Goal: Task Accomplishment & Management: Manage account settings

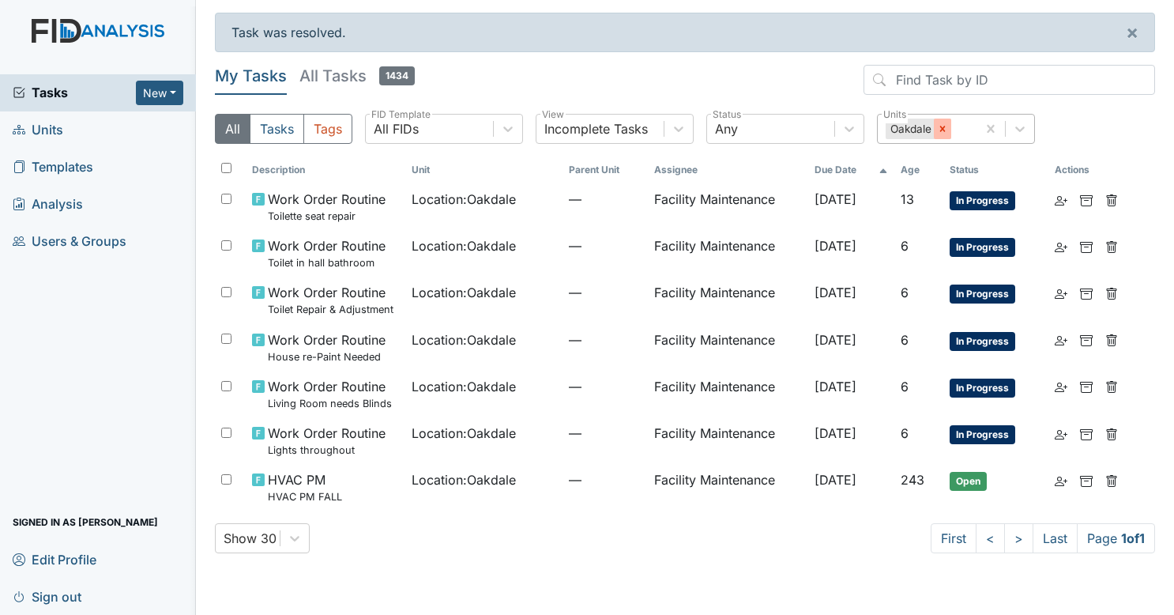
click at [944, 127] on icon at bounding box center [942, 128] width 11 height 11
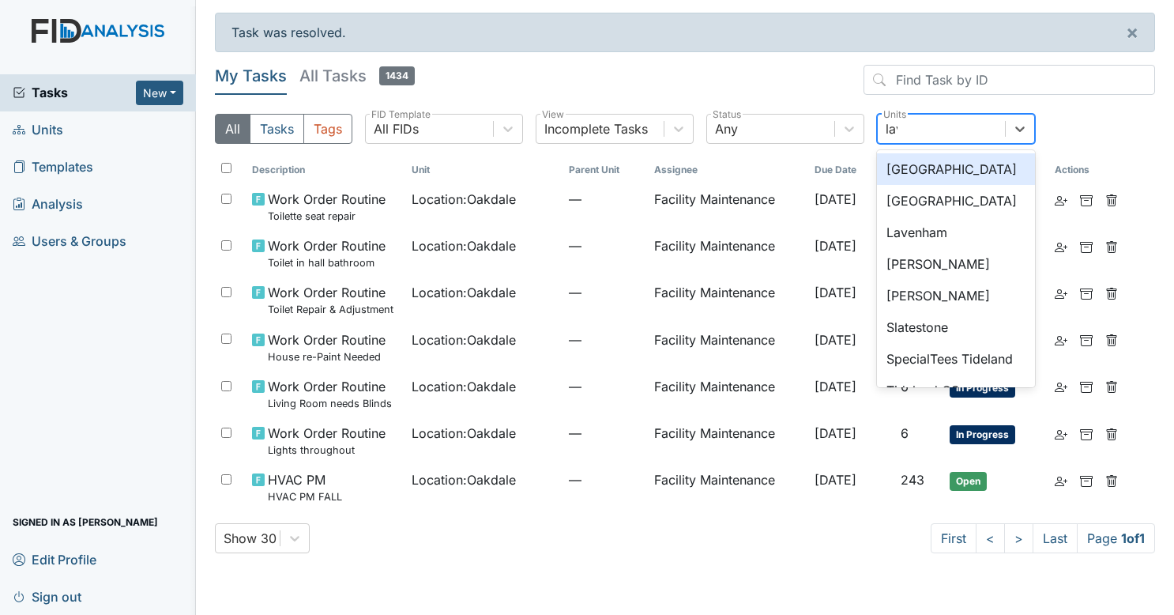
type input "lave"
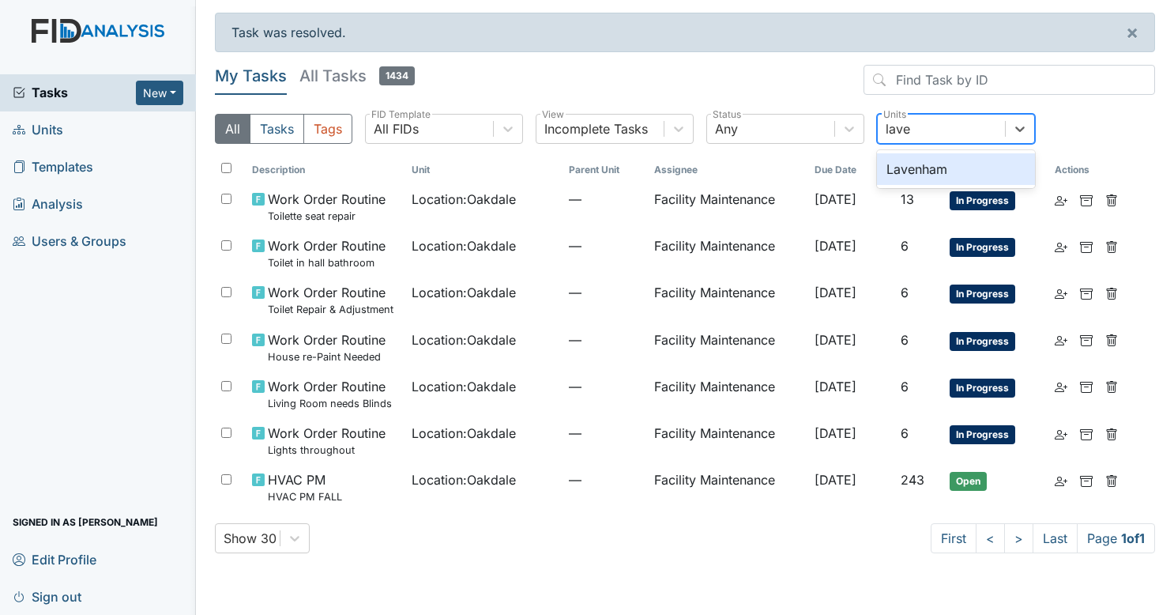
click at [943, 167] on div "Lavenham" at bounding box center [956, 169] width 158 height 32
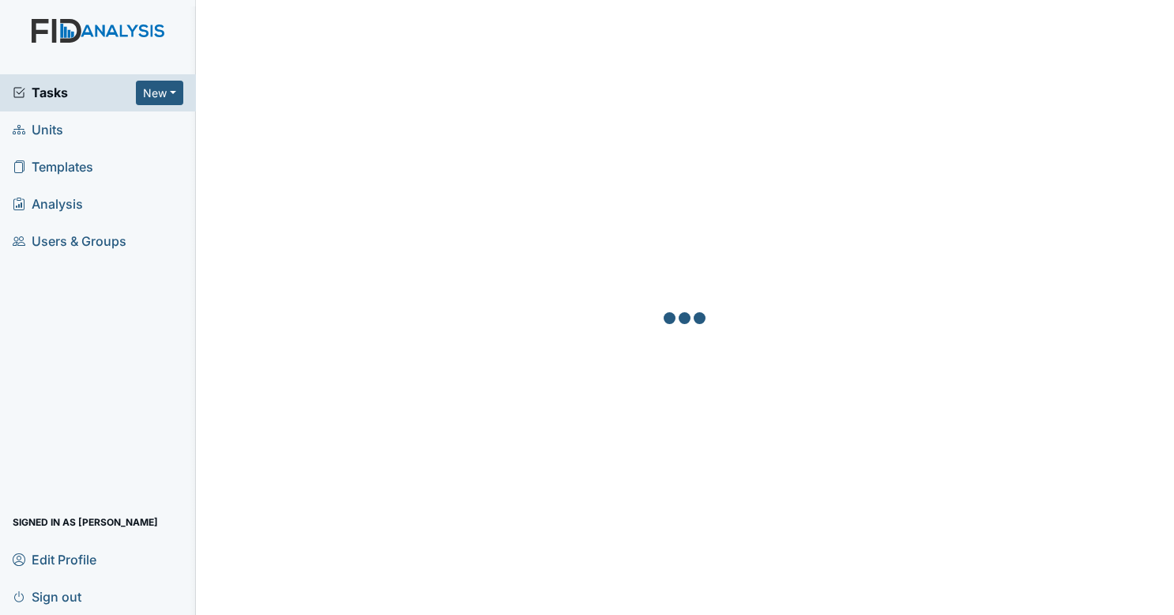
click at [248, 420] on div at bounding box center [685, 320] width 940 height 615
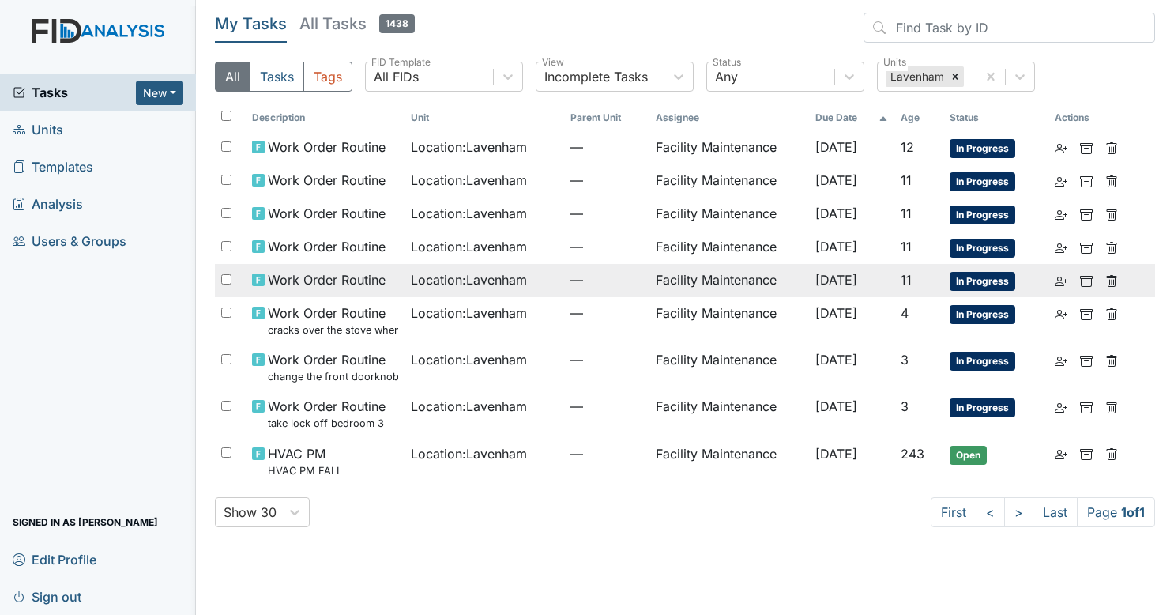
click at [564, 280] on td "—" at bounding box center [606, 280] width 85 height 33
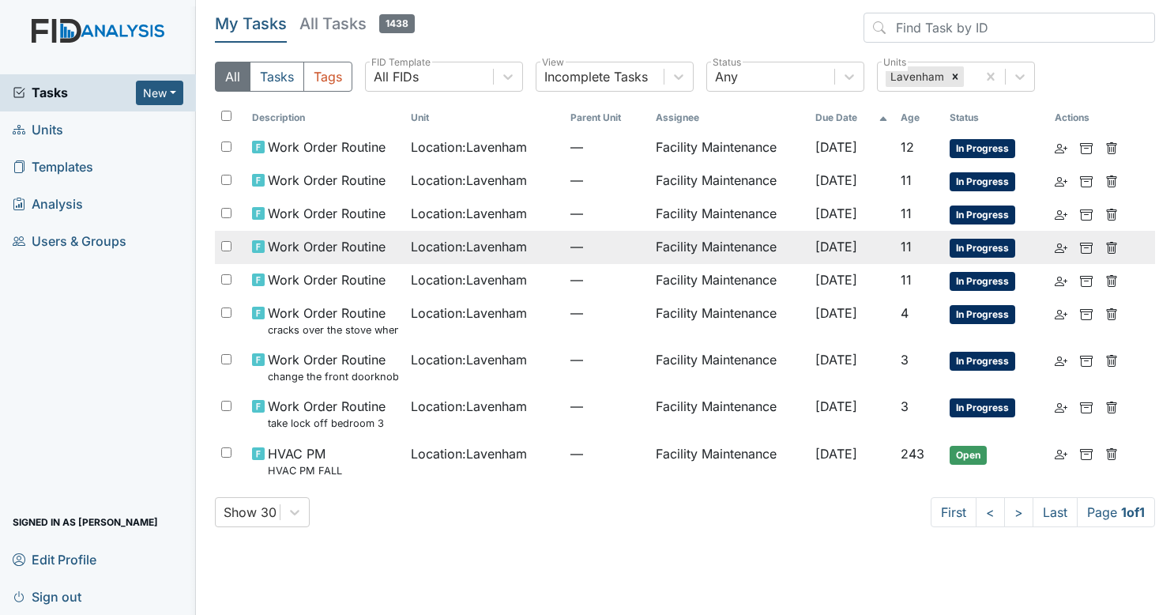
click at [480, 245] on span "Location : Lavenham" at bounding box center [469, 246] width 116 height 19
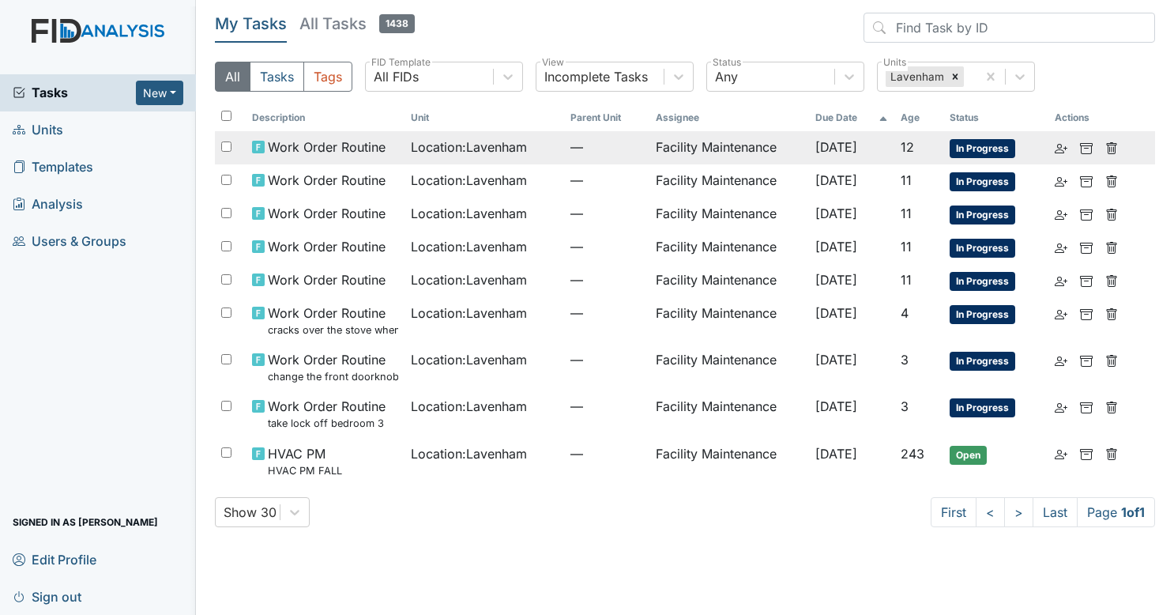
click at [480, 153] on span "Location : Lavenham" at bounding box center [469, 146] width 116 height 19
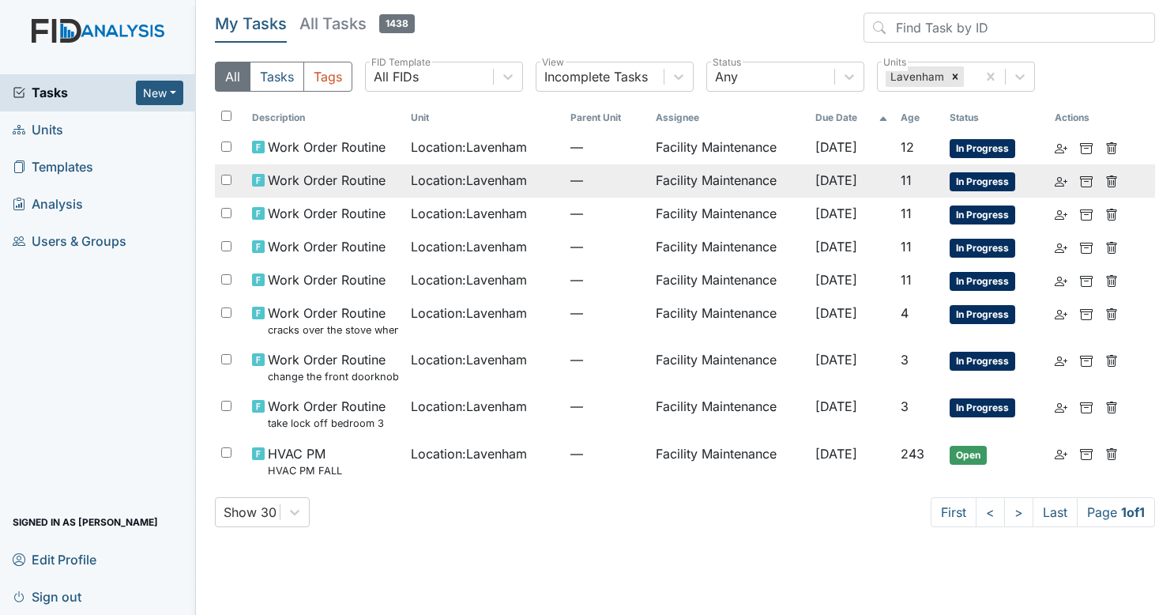
click at [476, 183] on span "Location : Lavenham" at bounding box center [469, 180] width 116 height 19
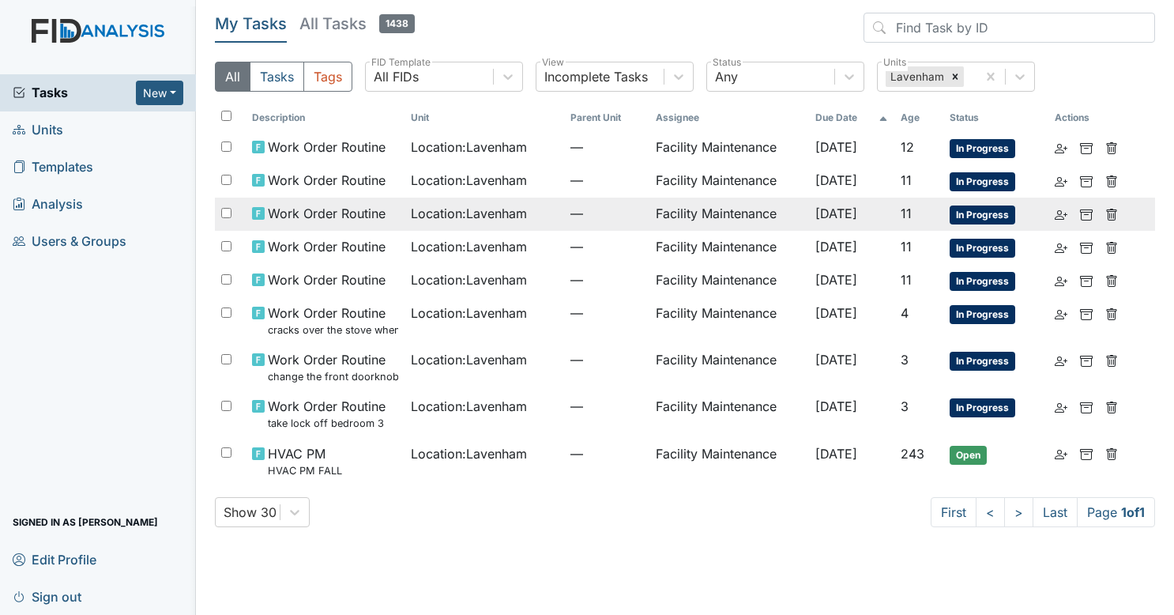
click at [564, 220] on td "—" at bounding box center [606, 214] width 85 height 33
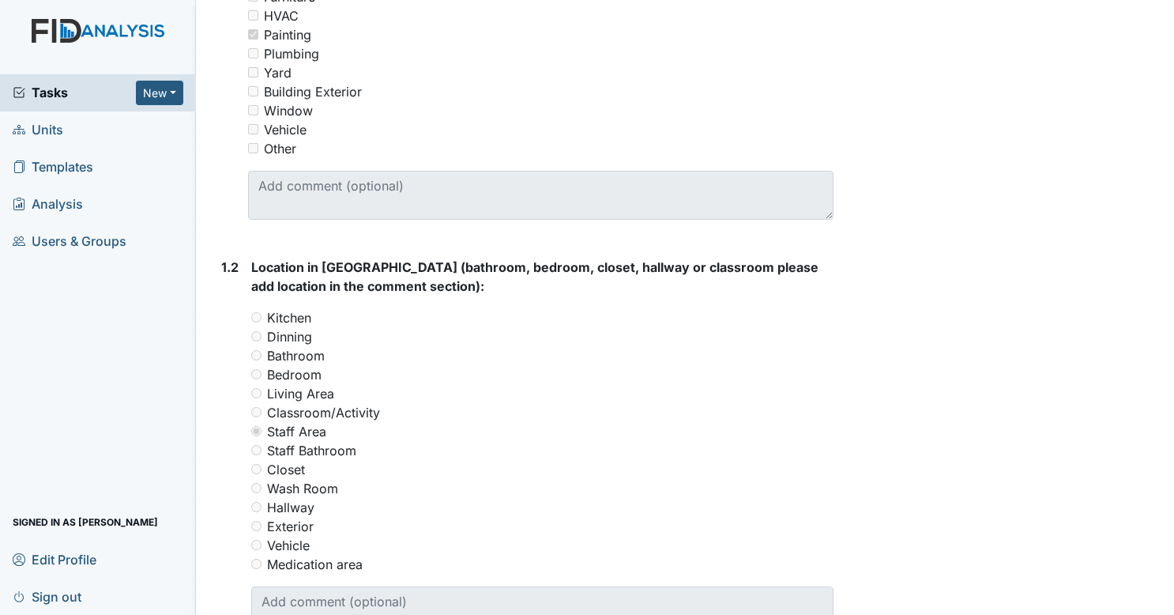
scroll to position [267, 0]
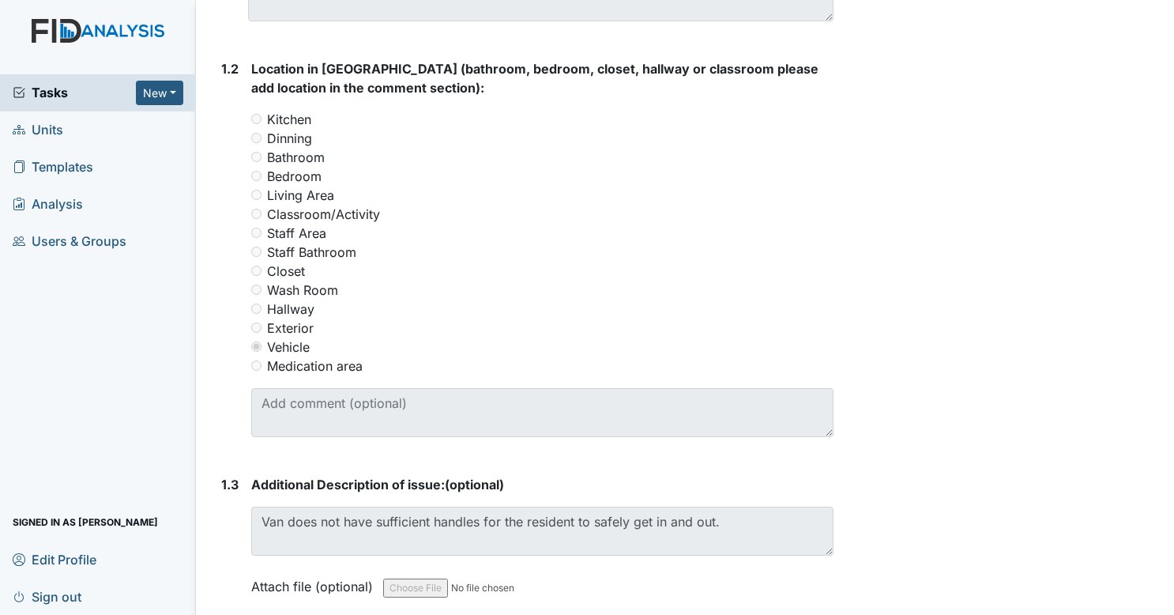
scroll to position [728, 0]
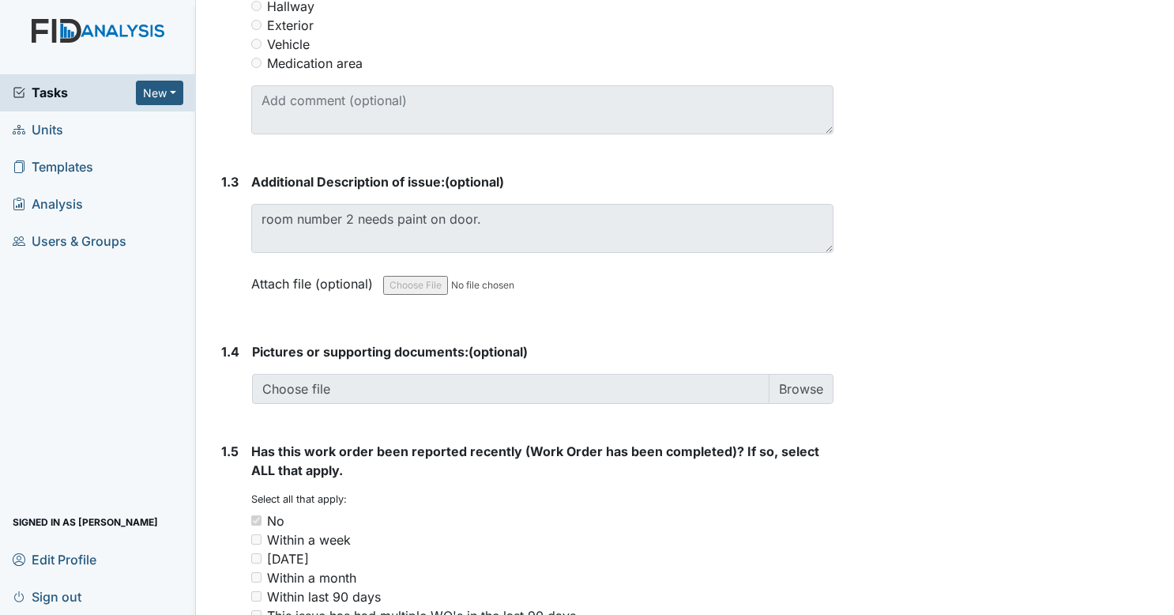
scroll to position [916, 0]
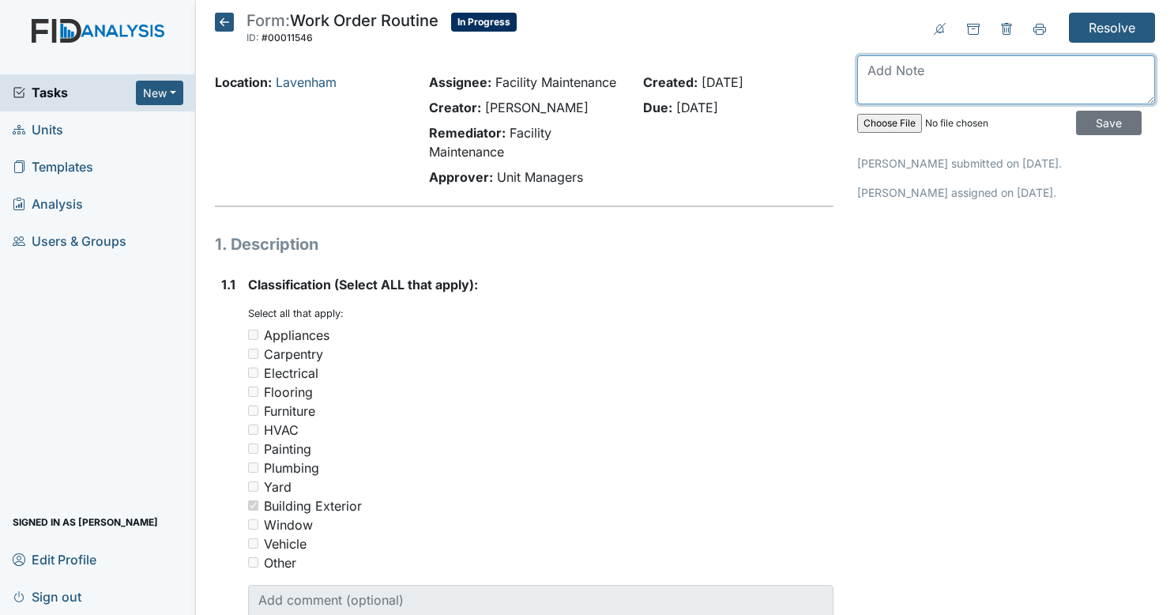
click at [935, 73] on textarea at bounding box center [1006, 79] width 298 height 49
type textarea "roof is being replaced i will talk to you about it"
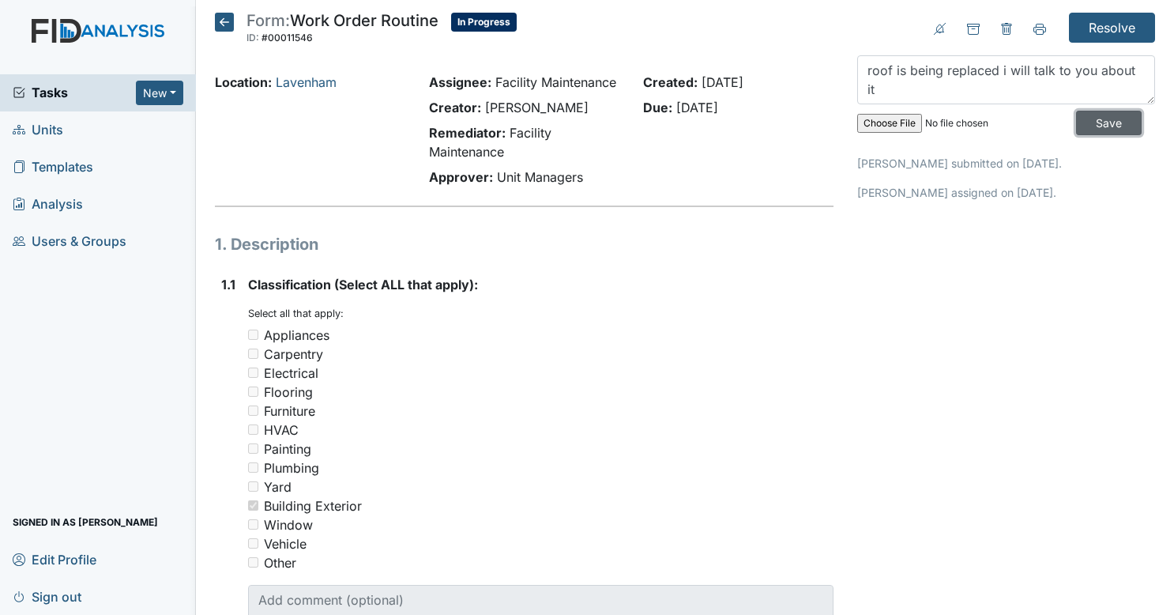
click at [1100, 120] on input "Save" at bounding box center [1109, 123] width 66 height 24
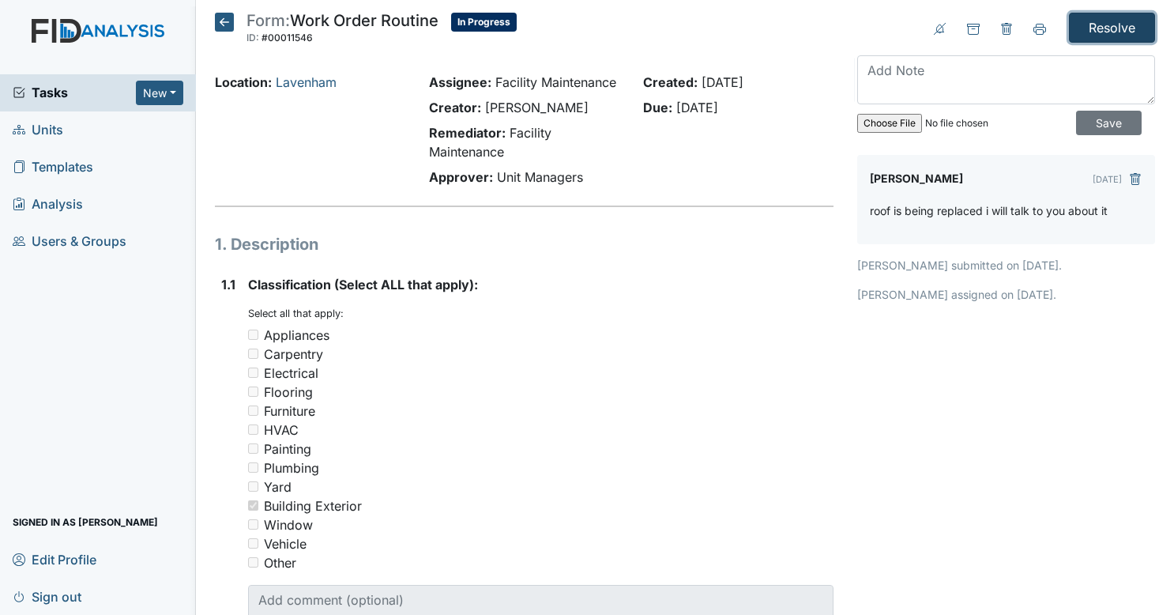
click at [1101, 27] on input "Resolve" at bounding box center [1112, 28] width 86 height 30
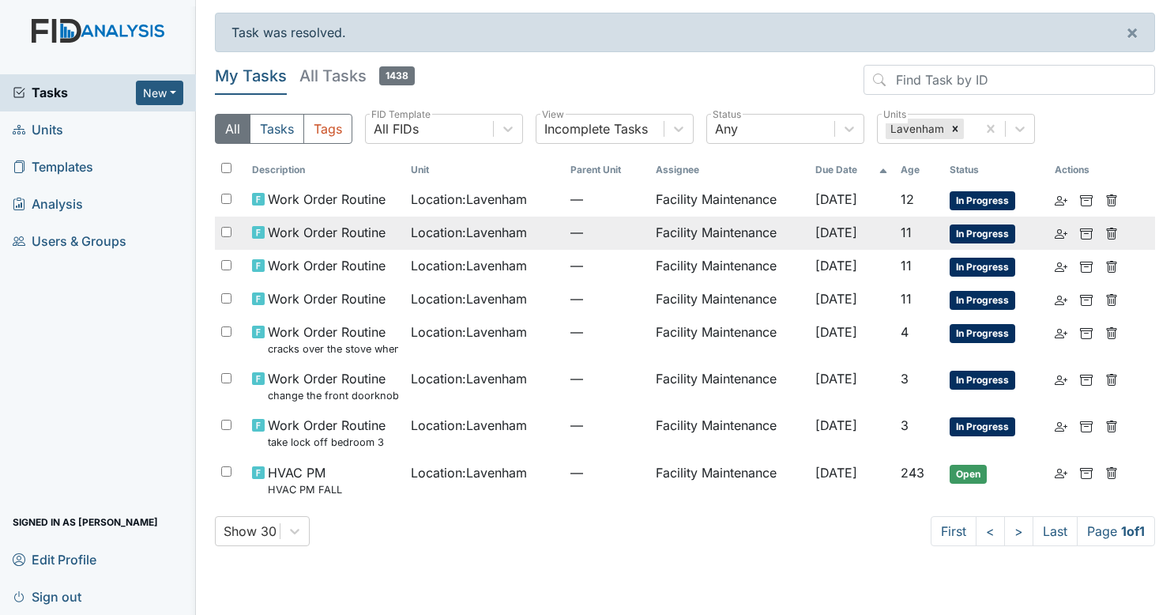
click at [476, 224] on span "Location : Lavenham" at bounding box center [469, 232] width 116 height 19
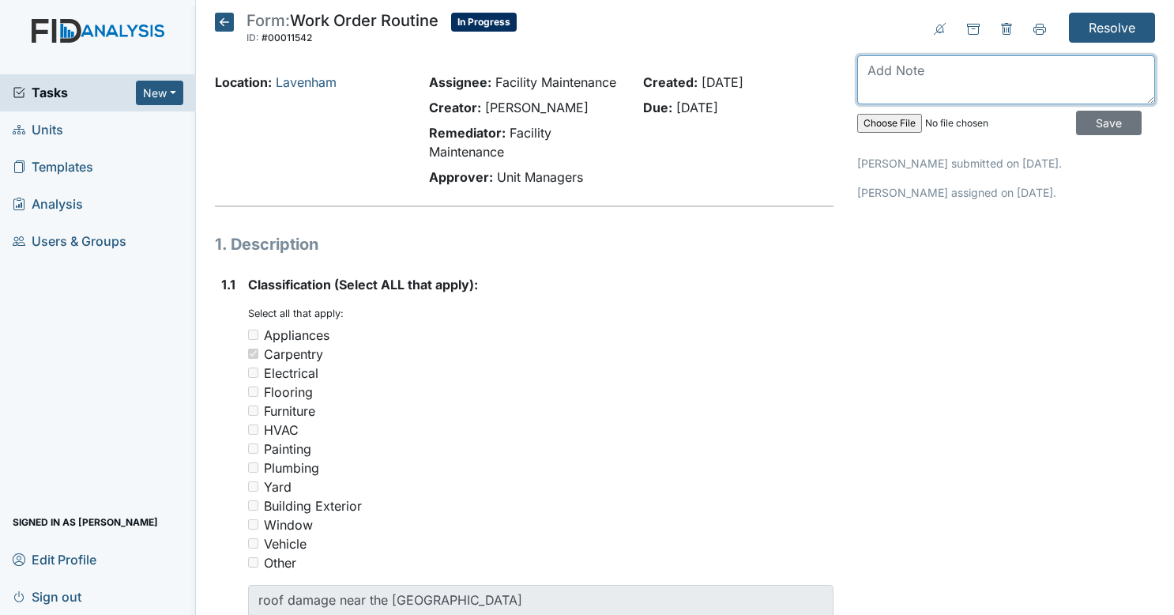
click at [1012, 68] on textarea at bounding box center [1006, 79] width 298 height 49
type textarea "roof is being replaced i will talk to you about it"
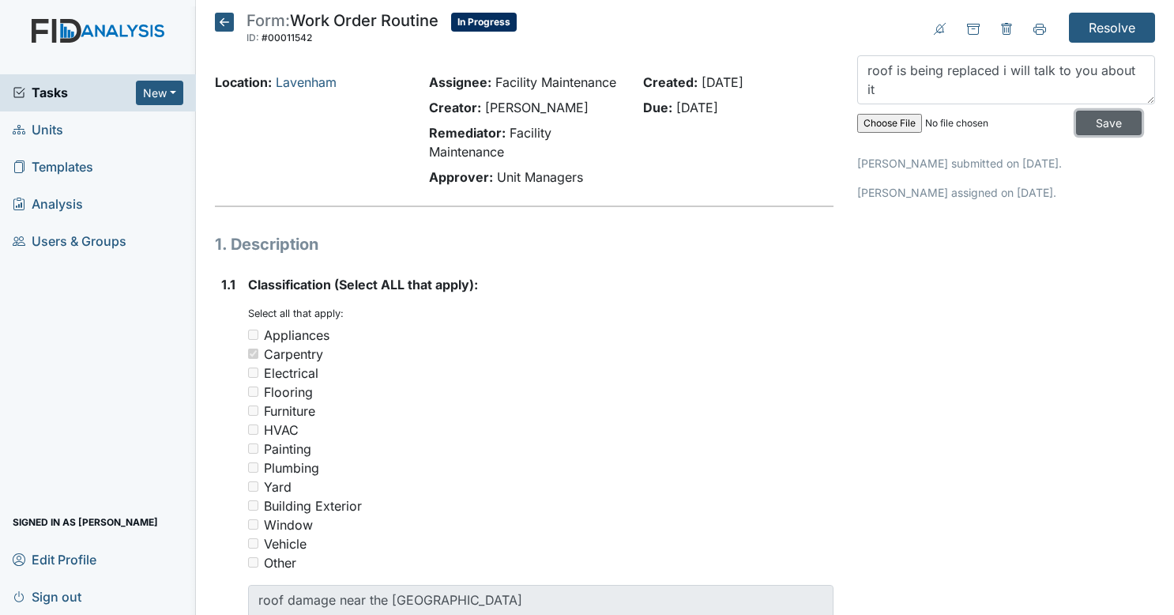
click at [1104, 132] on input "Save" at bounding box center [1109, 123] width 66 height 24
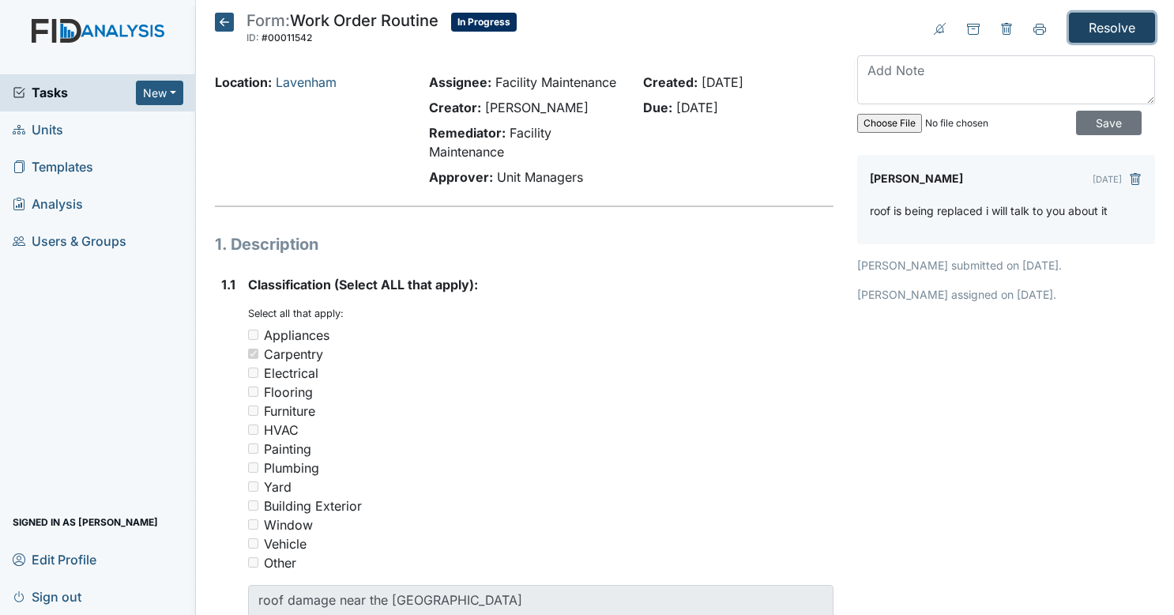
click at [1106, 32] on input "Resolve" at bounding box center [1112, 28] width 86 height 30
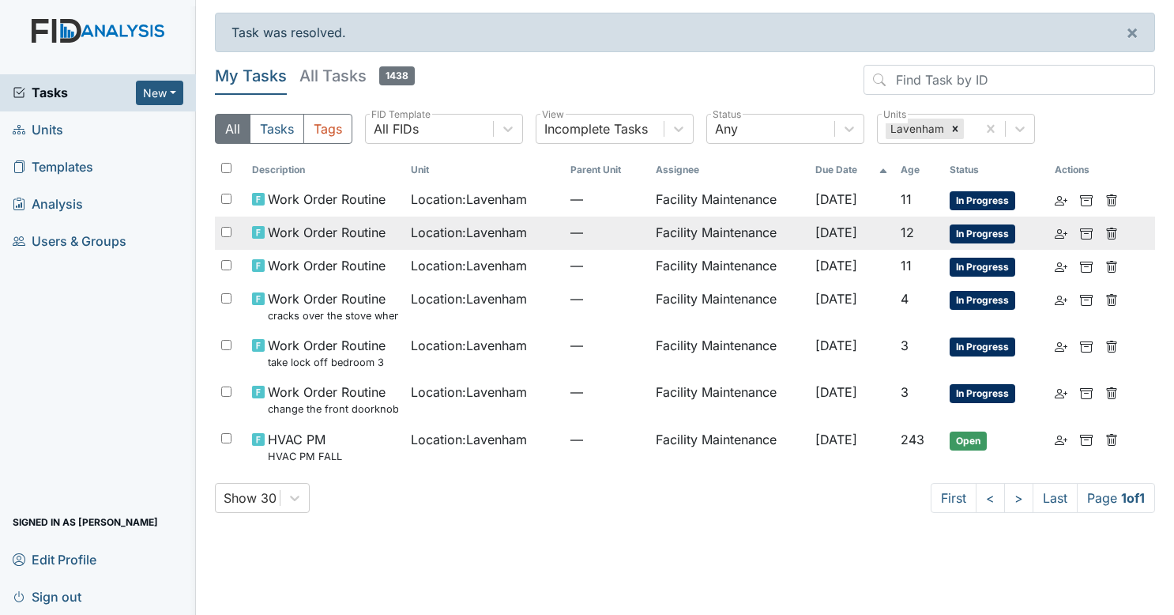
click at [585, 239] on span "—" at bounding box center [606, 232] width 73 height 19
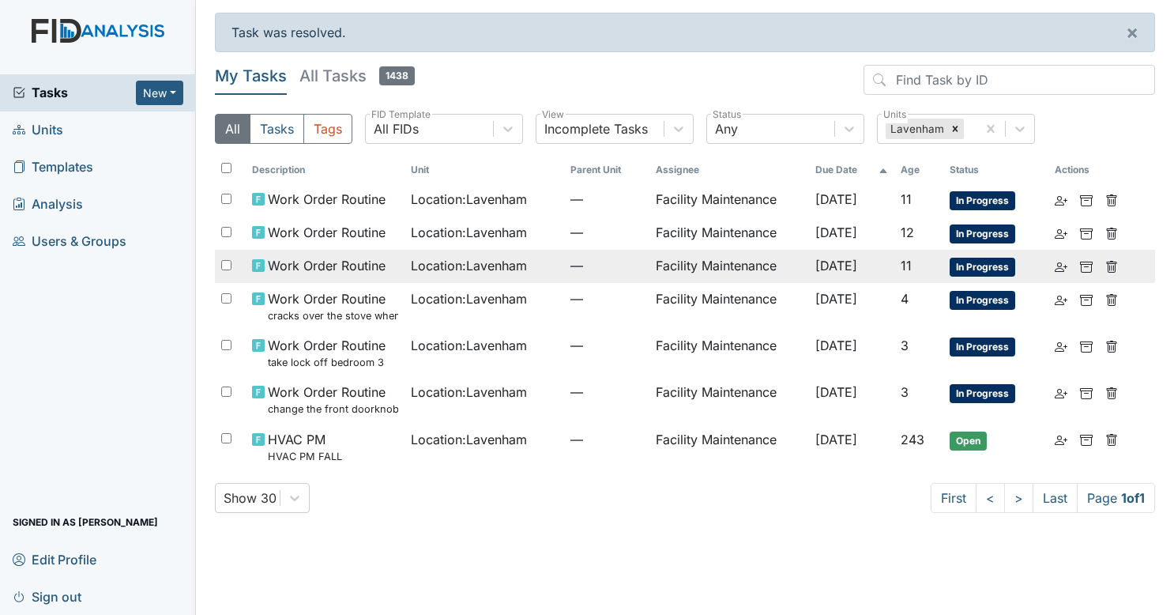
click at [422, 273] on td "Location : [GEOGRAPHIC_DATA]" at bounding box center [484, 266] width 160 height 33
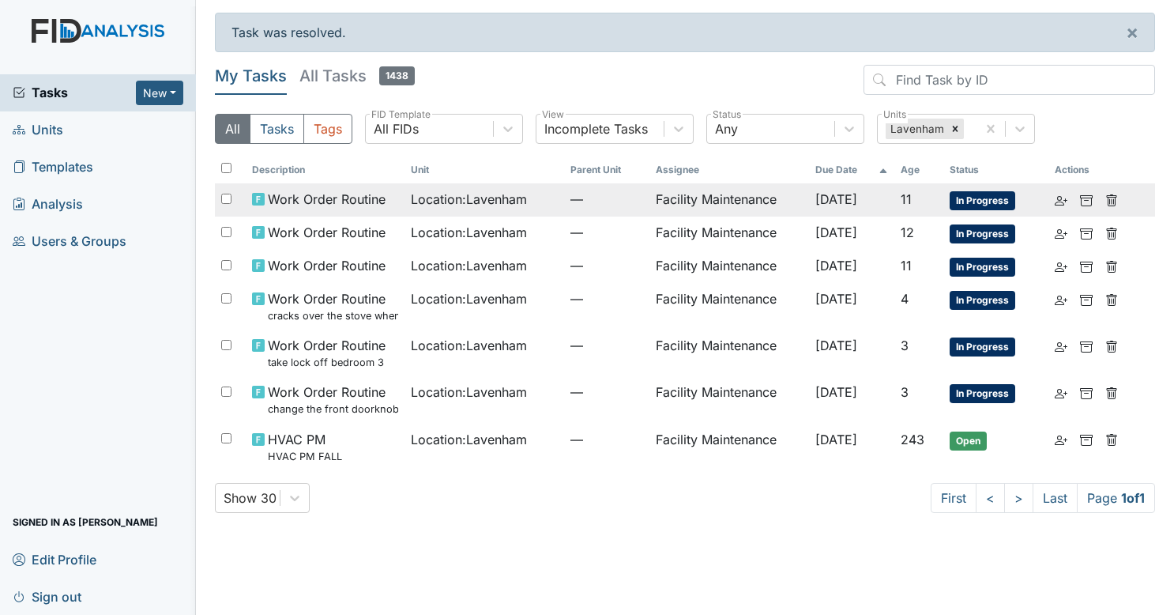
click at [326, 190] on span "Work Order Routine" at bounding box center [327, 199] width 118 height 19
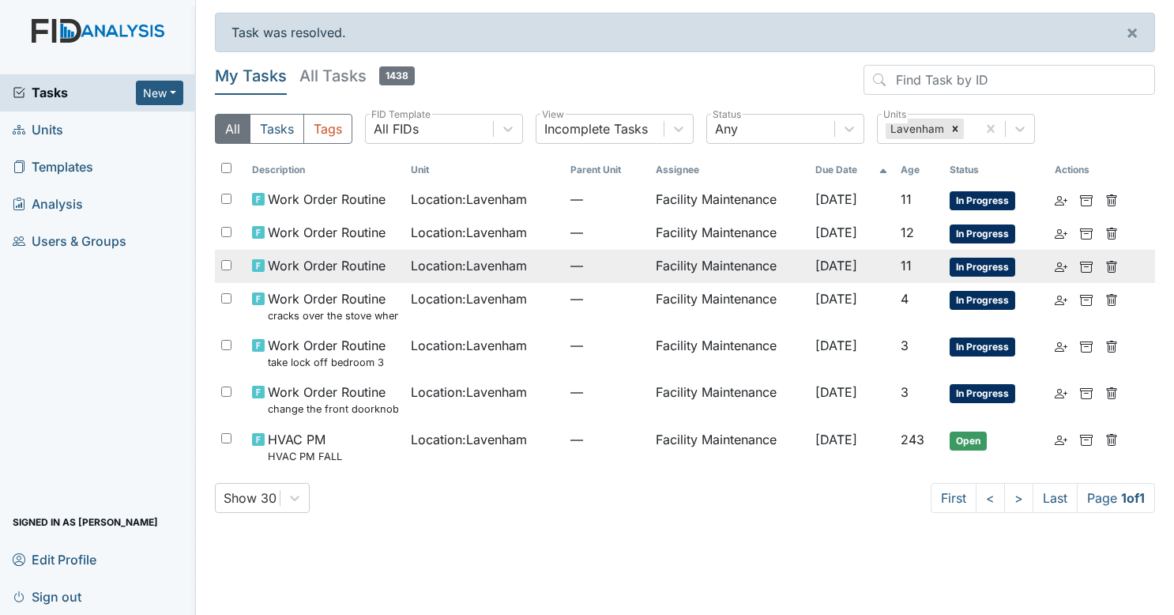
click at [547, 266] on td "Location : [GEOGRAPHIC_DATA]" at bounding box center [484, 266] width 160 height 33
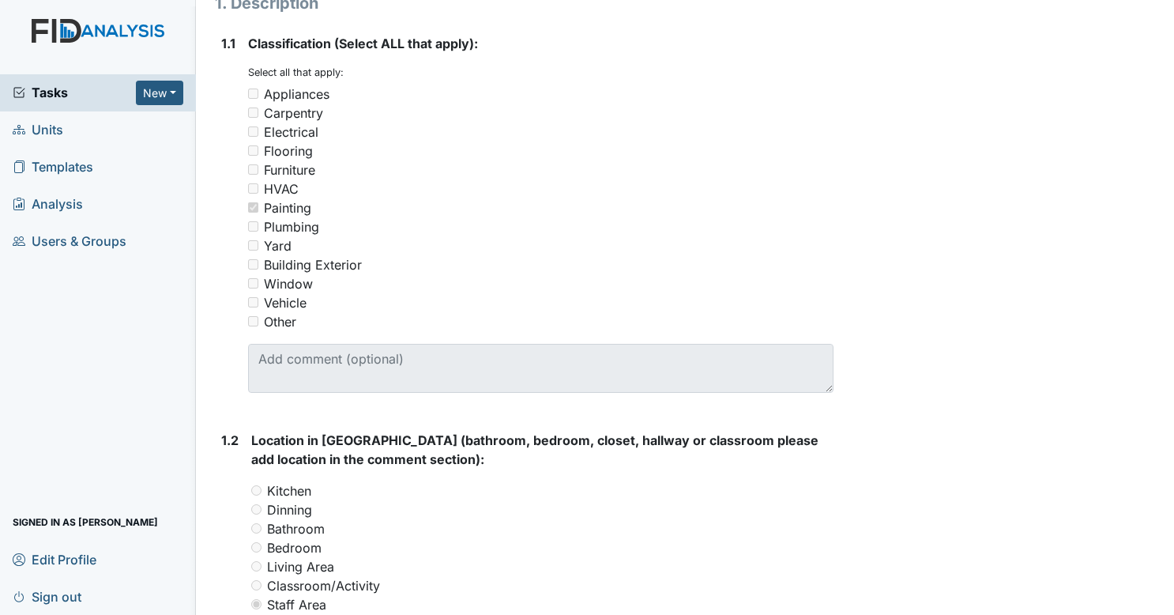
scroll to position [71, 0]
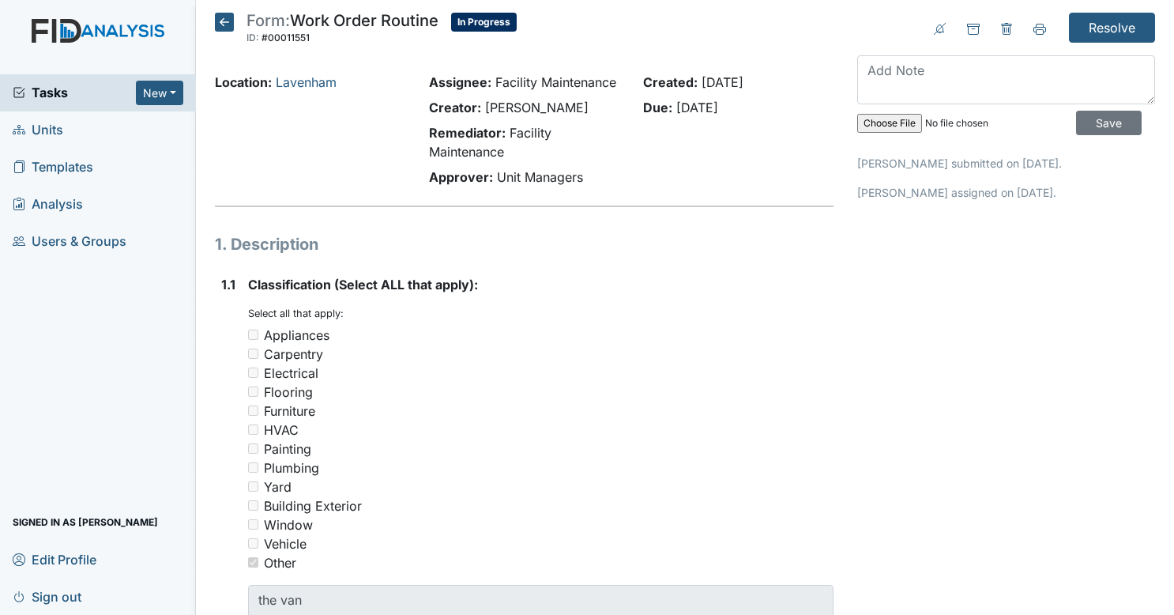
click at [231, 17] on icon at bounding box center [224, 22] width 19 height 19
